Goal: Task Accomplishment & Management: Manage account settings

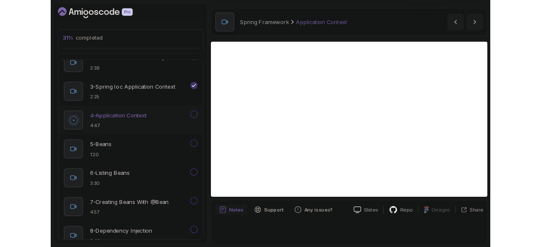
scroll to position [70, 0]
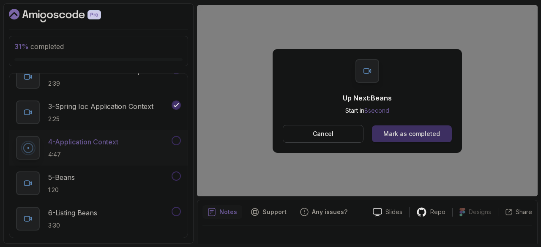
click at [433, 134] on div "Mark as completed" at bounding box center [412, 134] width 57 height 8
click at [437, 140] on button "Mark as completed" at bounding box center [412, 134] width 80 height 17
click at [412, 130] on div "Mark as completed" at bounding box center [412, 134] width 57 height 8
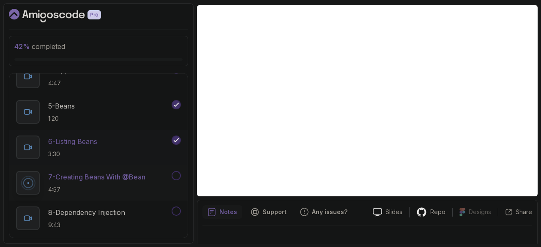
scroll to position [204, 0]
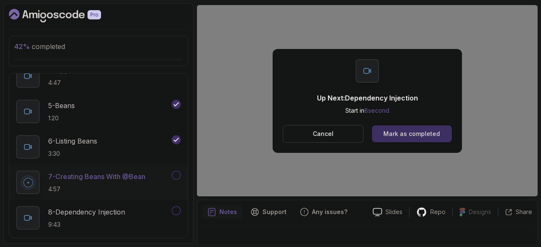
click at [386, 135] on div "Mark as completed" at bounding box center [412, 134] width 57 height 8
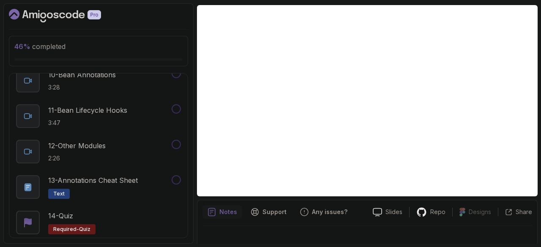
scroll to position [441, 0]
